Goal: Task Accomplishment & Management: Manage account settings

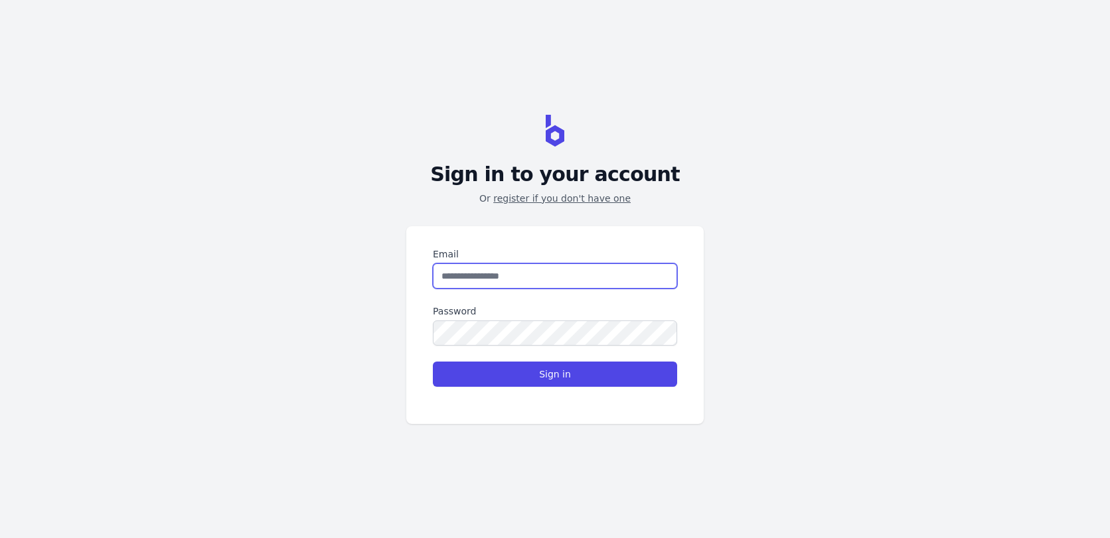
click at [531, 286] on input "Email" at bounding box center [555, 276] width 244 height 25
click at [778, 258] on div "Sign in to your account Or register if you don't have one Email Password Sign in" at bounding box center [555, 269] width 1110 height 538
